Goal: Task Accomplishment & Management: Manage account settings

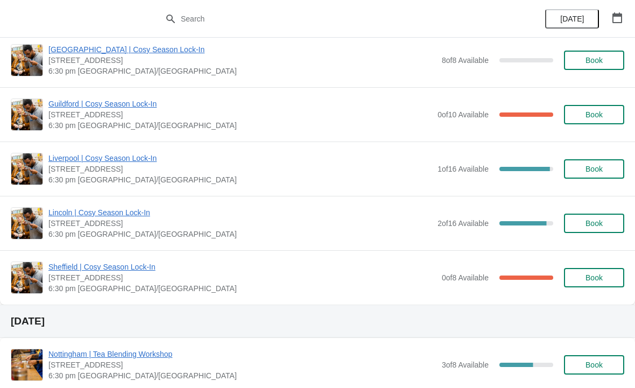
scroll to position [1102, 0]
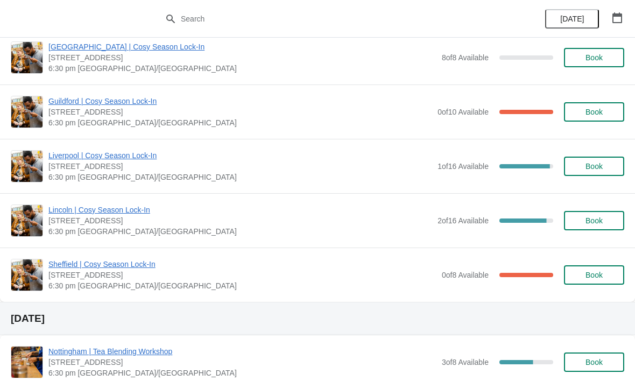
click at [72, 263] on span "Sheffield | Cosy Season Lock-In" at bounding box center [242, 264] width 388 height 11
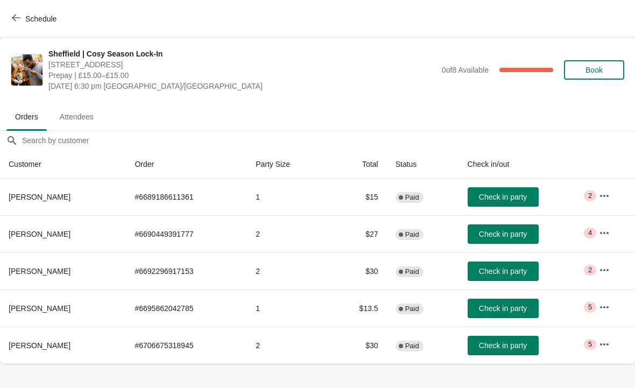
click at [602, 190] on button "button" at bounding box center [604, 195] width 19 height 19
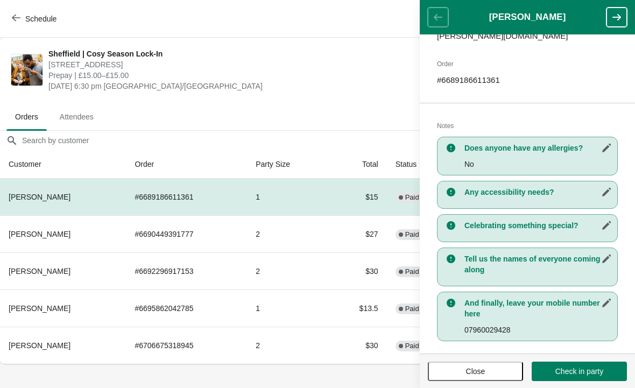
scroll to position [162, 0]
click at [369, 91] on span "[DATE] 6:30 pm [GEOGRAPHIC_DATA]/[GEOGRAPHIC_DATA]" at bounding box center [242, 86] width 388 height 11
click at [342, 82] on span "[DATE] 6:30 pm [GEOGRAPHIC_DATA]/[GEOGRAPHIC_DATA]" at bounding box center [242, 86] width 388 height 11
click at [478, 371] on span "Close" at bounding box center [475, 371] width 19 height 9
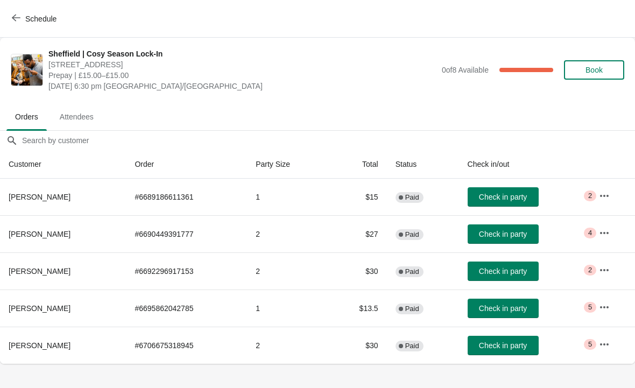
click at [602, 230] on icon "button" at bounding box center [604, 233] width 11 height 11
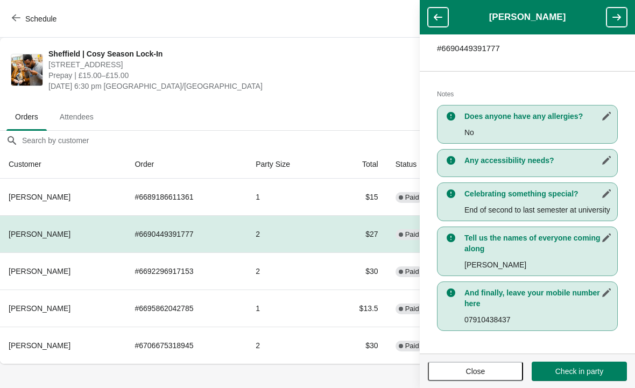
scroll to position [194, 0]
click at [249, 74] on span "Prepay | £15.00–£15.00" at bounding box center [242, 75] width 388 height 11
click at [467, 380] on button "Close" at bounding box center [475, 371] width 95 height 19
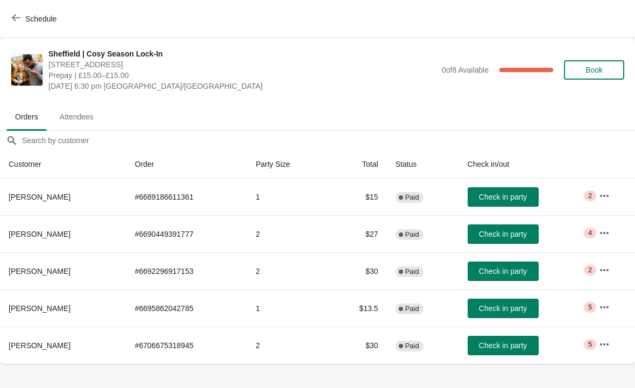
click at [609, 269] on icon "button" at bounding box center [604, 270] width 11 height 11
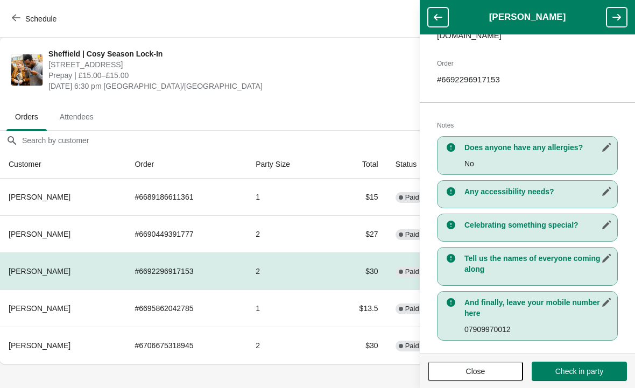
scroll to position [162, 0]
click at [478, 367] on span "Close" at bounding box center [475, 371] width 19 height 9
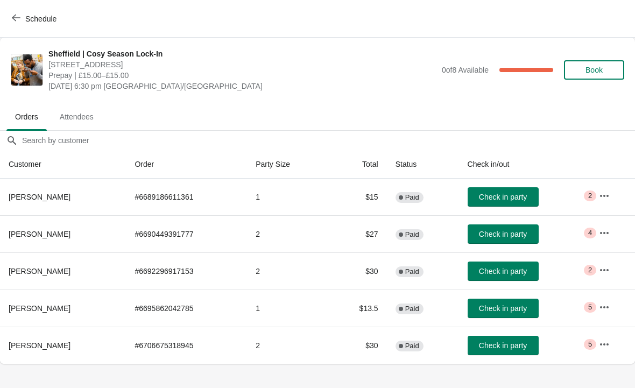
click at [610, 265] on icon "button" at bounding box center [604, 270] width 11 height 11
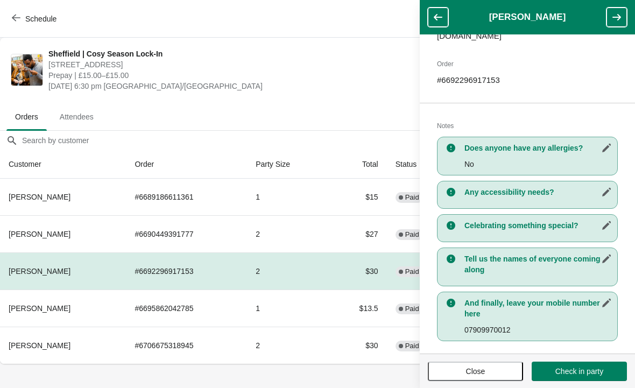
click at [481, 379] on button "Close" at bounding box center [475, 371] width 95 height 19
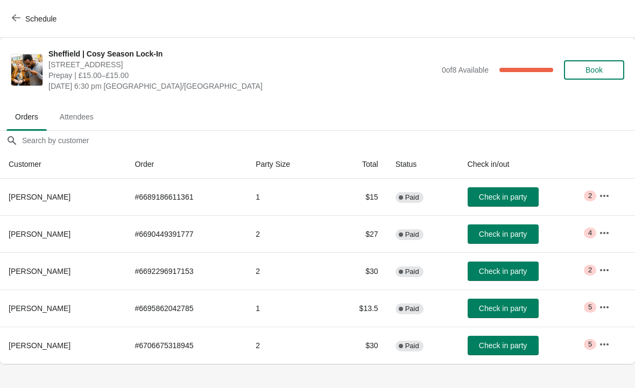
click at [608, 302] on icon "button" at bounding box center [604, 307] width 11 height 11
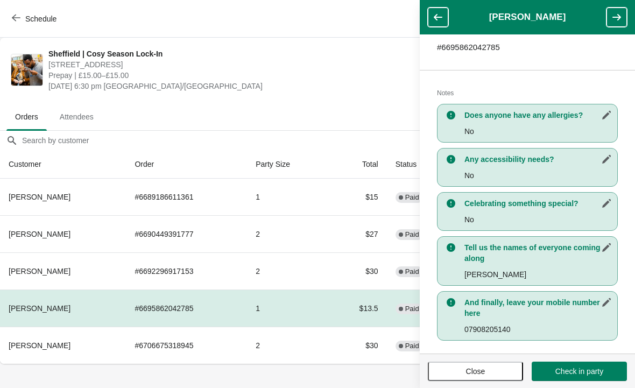
scroll to position [194, 0]
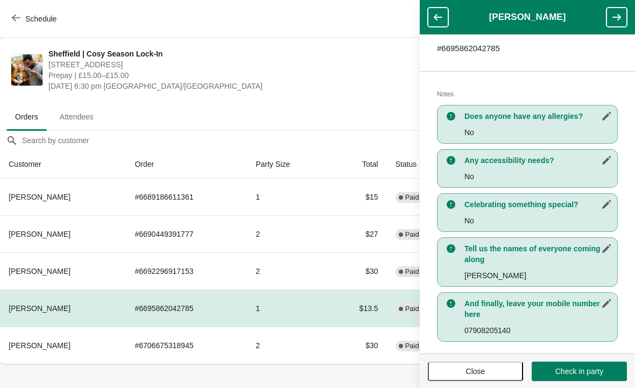
click at [488, 366] on button "Close" at bounding box center [475, 371] width 95 height 19
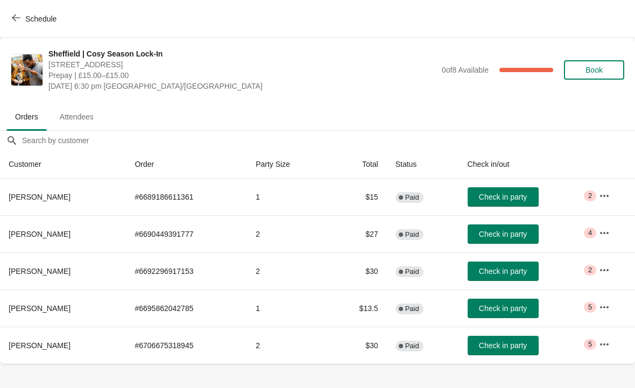
scroll to position [0, 1]
click at [603, 347] on icon "button" at bounding box center [604, 344] width 11 height 11
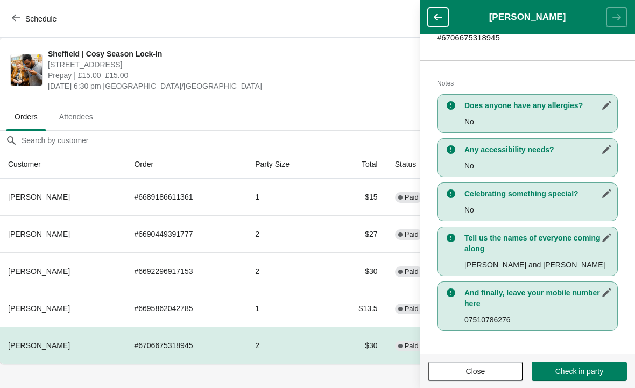
scroll to position [194, 0]
click at [481, 370] on span "Close" at bounding box center [475, 371] width 19 height 9
